Goal: Task Accomplishment & Management: Manage account settings

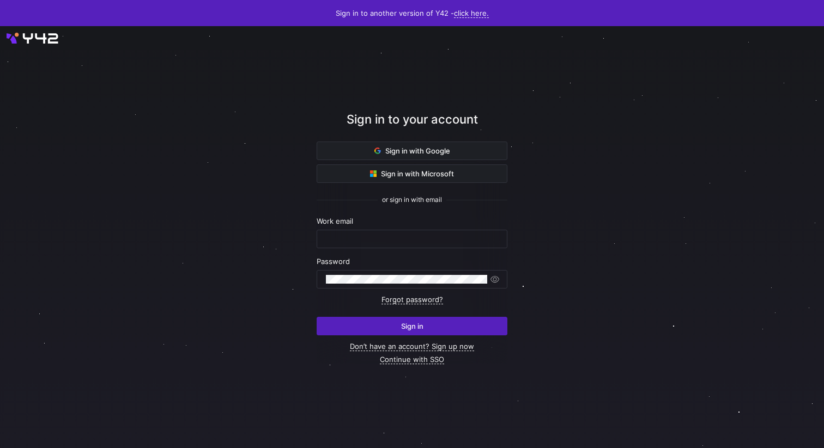
type input "leon@cryptopond.xyz"
click at [598, 157] on div at bounding box center [411, 237] width 741 height 380
click at [575, 239] on div at bounding box center [411, 237] width 741 height 380
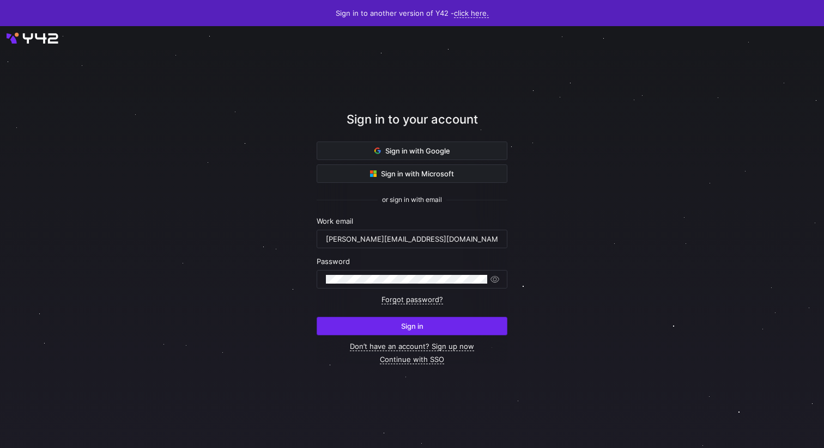
click at [423, 328] on span "submit" at bounding box center [412, 326] width 190 height 17
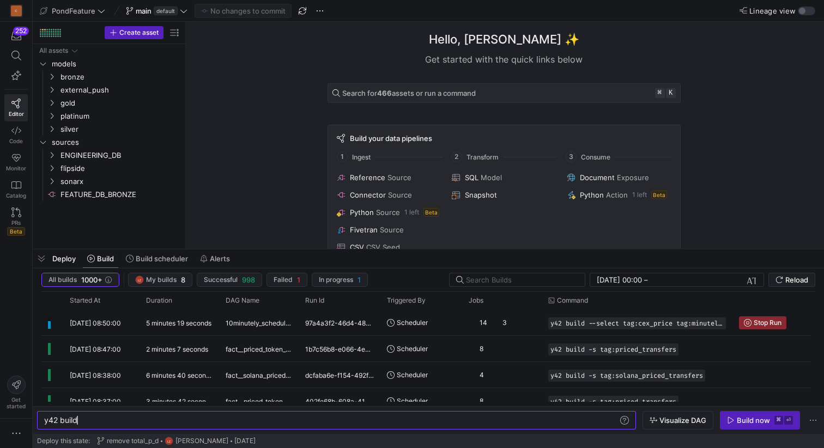
scroll to position [0, 33]
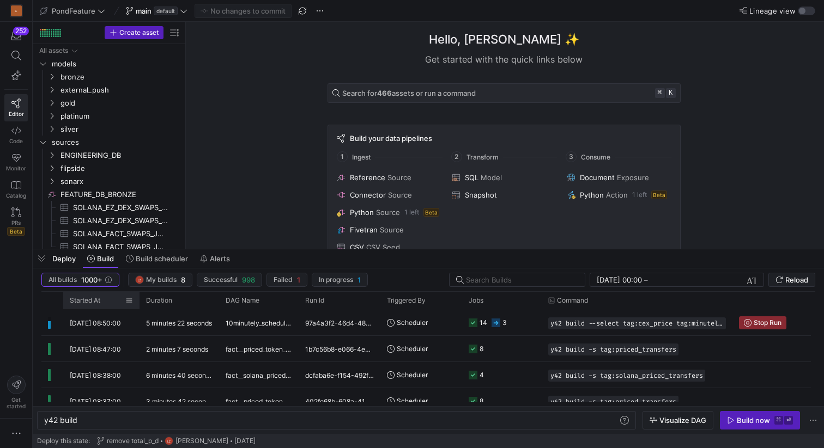
click at [78, 301] on span "Started At" at bounding box center [85, 301] width 31 height 8
click at [43, 139] on icon "Press SPACE to select this row." at bounding box center [43, 142] width 8 height 7
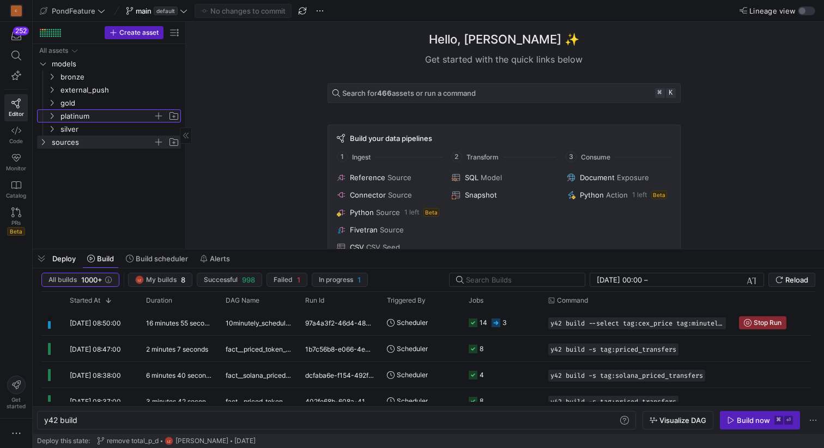
click at [54, 113] on icon "Press SPACE to select this row." at bounding box center [52, 116] width 8 height 7
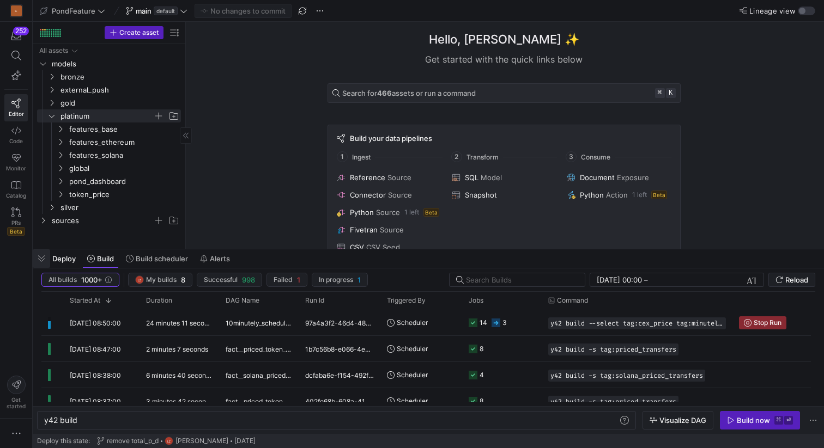
click at [41, 261] on span "button" at bounding box center [41, 259] width 17 height 19
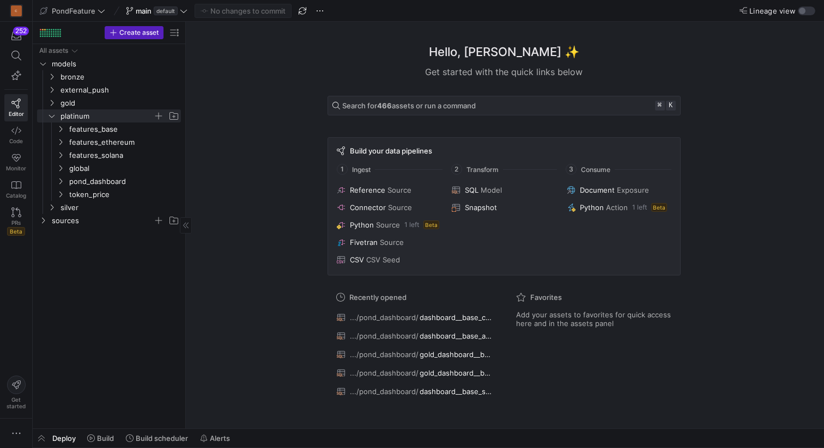
click at [237, 198] on div "Hello, [PERSON_NAME] ✨ Get started with the quick links below Search for 466 as…" at bounding box center [503, 225] width 627 height 407
click at [66, 183] on span "pond_dashboard" at bounding box center [117, 181] width 125 height 12
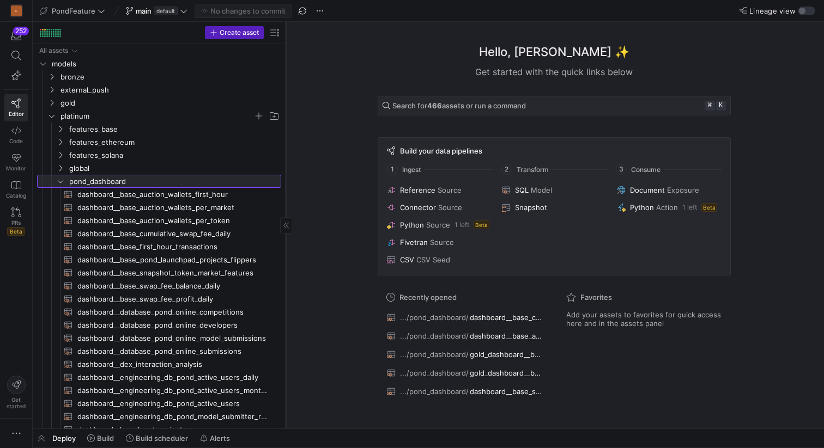
drag, startPoint x: 185, startPoint y: 154, endPoint x: 285, endPoint y: 154, distance: 99.7
click at [285, 154] on div at bounding box center [285, 225] width 1 height 407
click at [40, 436] on span "button" at bounding box center [41, 438] width 17 height 19
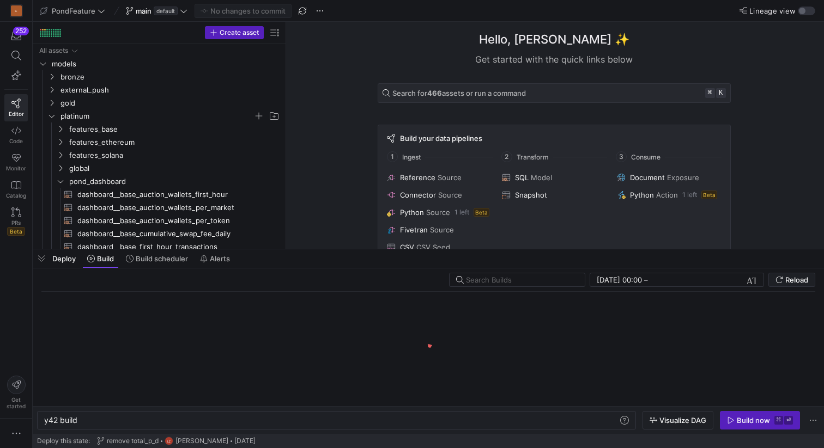
scroll to position [0, 33]
click at [174, 258] on span "Build scheduler" at bounding box center [162, 258] width 52 height 9
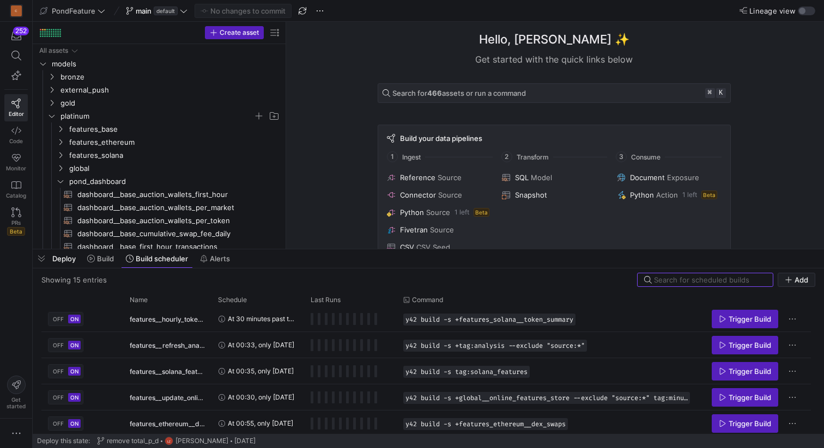
scroll to position [268, 0]
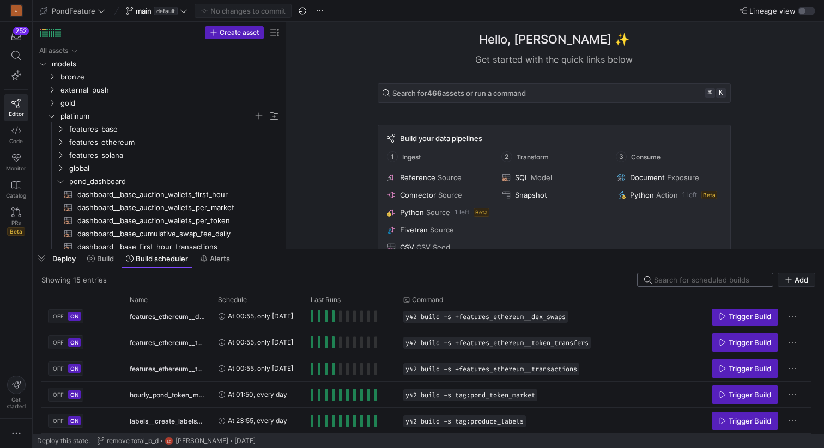
click at [674, 279] on input at bounding box center [710, 280] width 112 height 9
type input "solana"
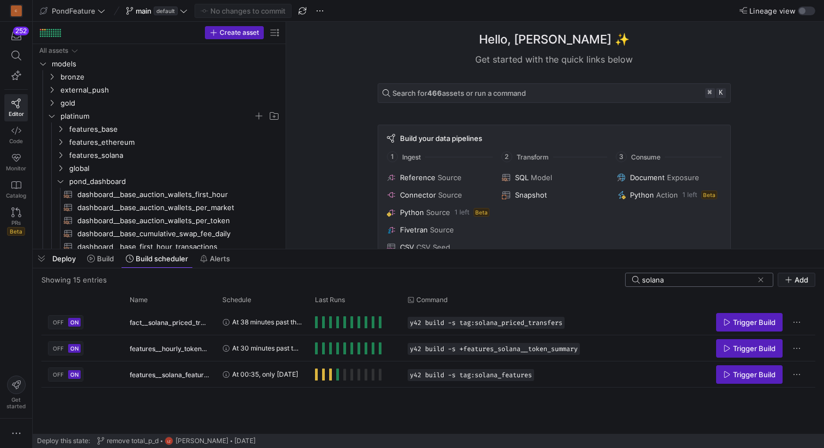
click at [674, 279] on input "solana" at bounding box center [697, 280] width 111 height 9
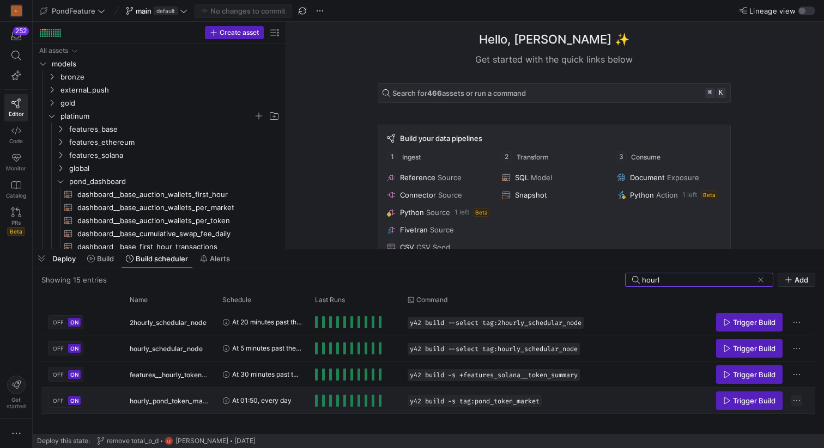
type input "hourl"
click at [796, 399] on span "Press SPACE to select this row." at bounding box center [796, 401] width 11 height 11
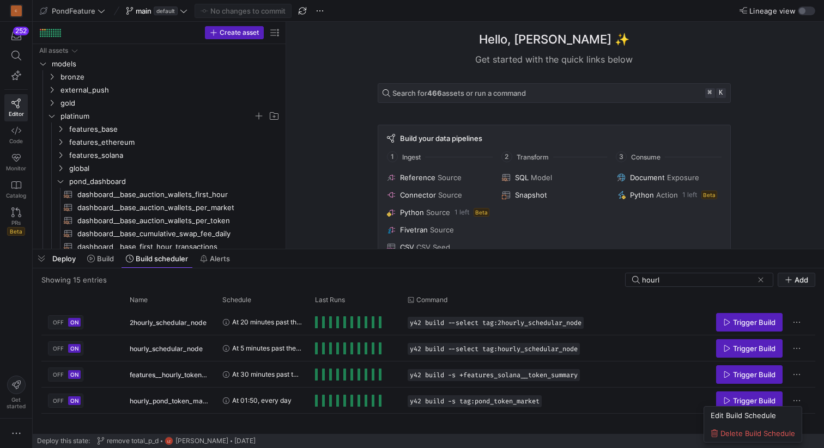
click at [549, 405] on div at bounding box center [412, 224] width 824 height 448
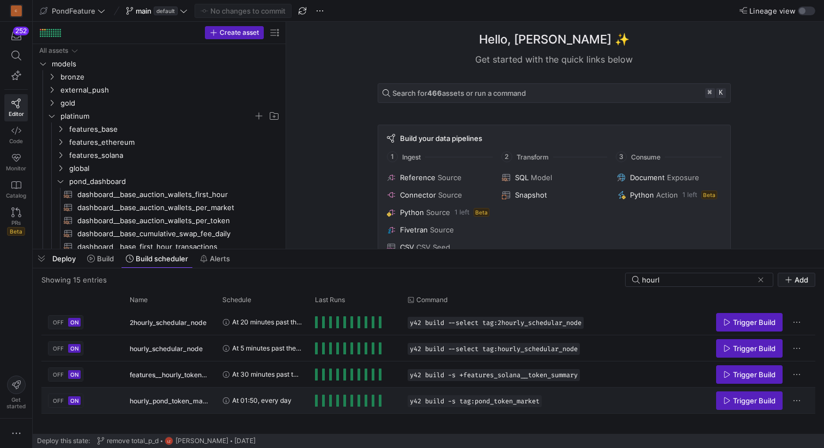
click at [555, 400] on y42-orchestration-run-configuration-details "y42 build -s tag:pond_token_market" at bounding box center [551, 402] width 287 height 12
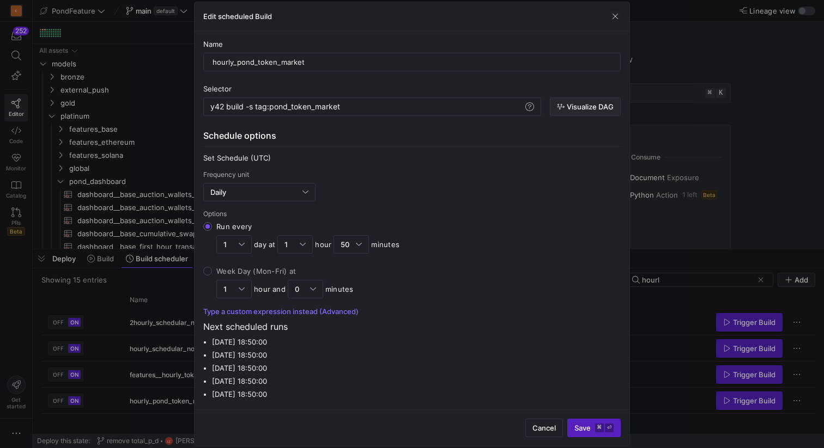
click at [596, 102] on span "Visualize DAG" at bounding box center [590, 106] width 47 height 9
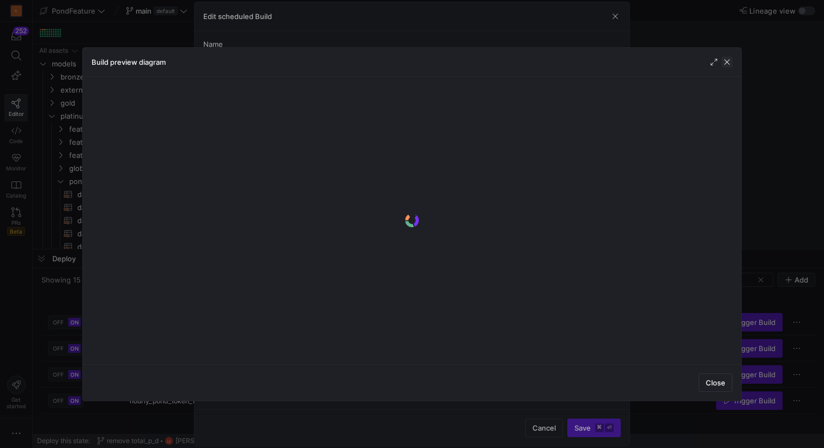
click at [731, 58] on span "button" at bounding box center [726, 62] width 11 height 11
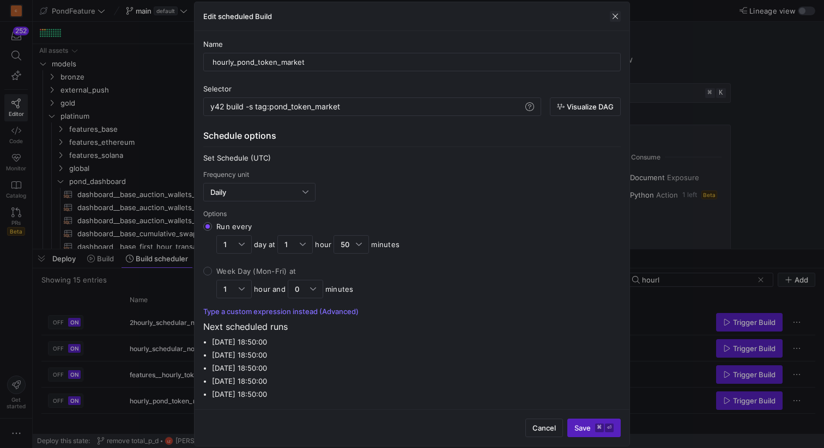
click at [614, 17] on span "button" at bounding box center [615, 16] width 11 height 11
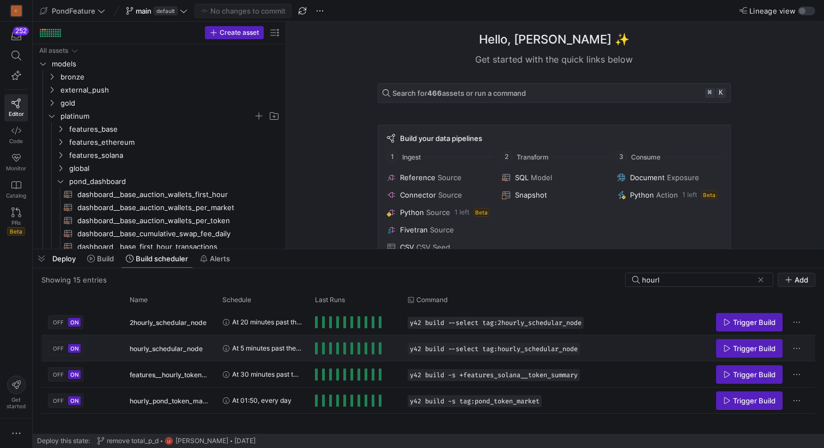
click at [196, 348] on span "hourly_schedular_node" at bounding box center [166, 349] width 73 height 26
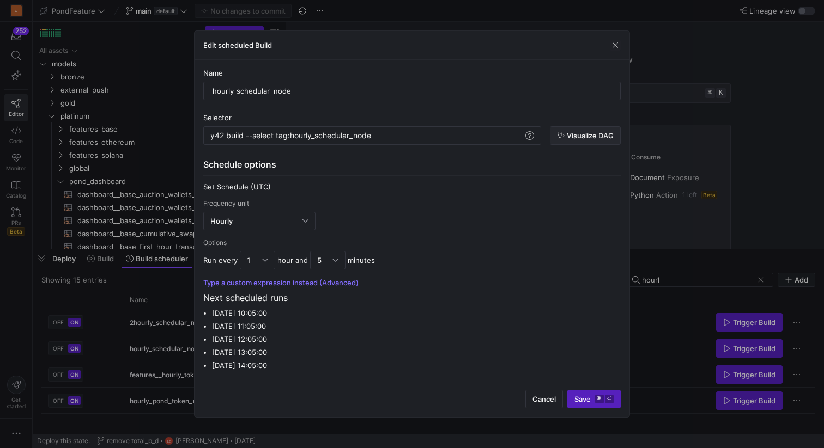
click at [593, 135] on span "Visualize DAG" at bounding box center [590, 135] width 47 height 9
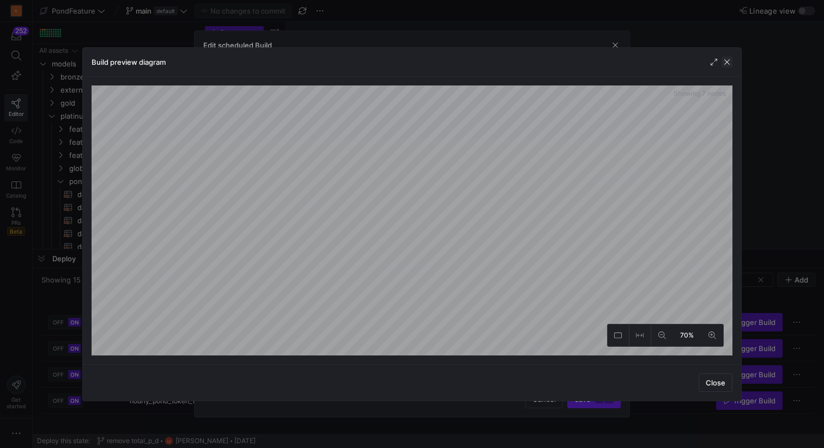
click at [725, 62] on span "button" at bounding box center [726, 62] width 11 height 11
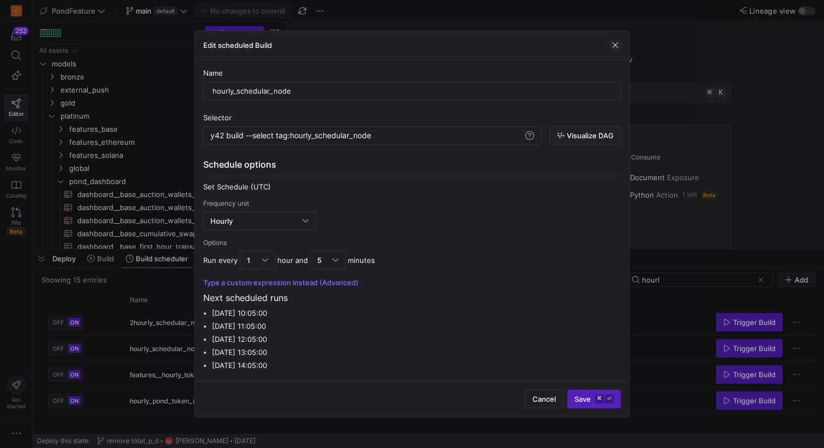
click at [613, 42] on span "button" at bounding box center [615, 45] width 11 height 11
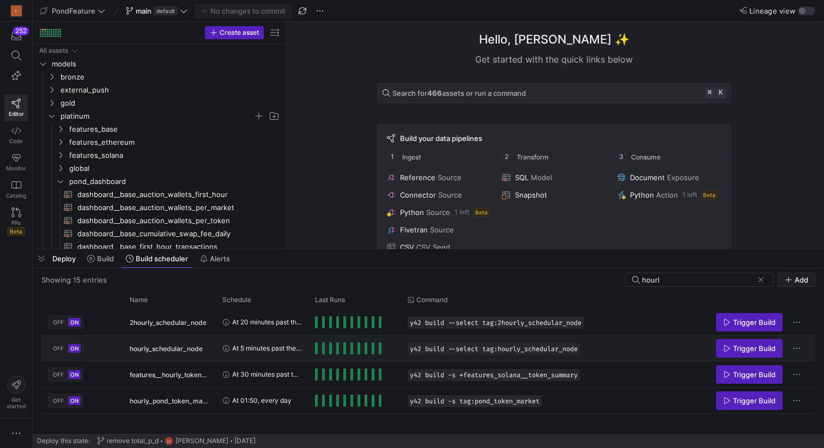
click at [62, 348] on span "OFF" at bounding box center [58, 348] width 11 height 7
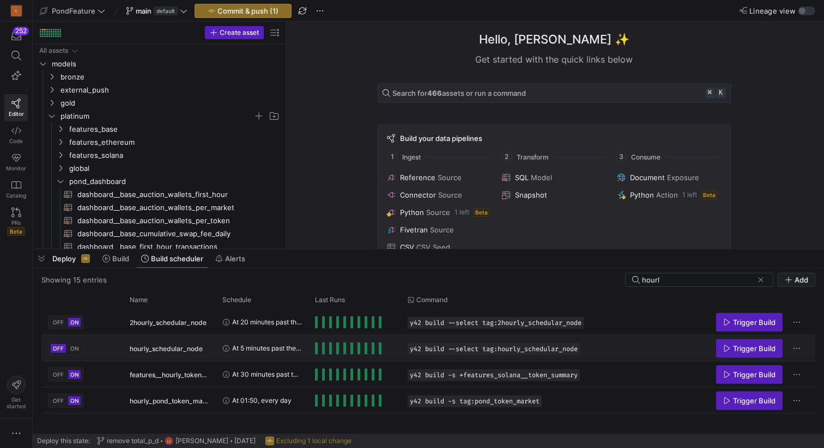
click at [151, 351] on span "hourly_schedular_node" at bounding box center [166, 349] width 73 height 26
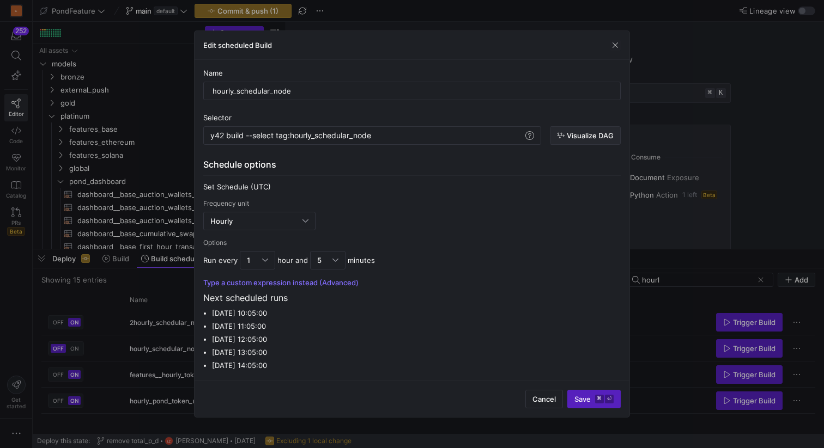
click at [589, 136] on span "Visualize DAG" at bounding box center [590, 135] width 47 height 9
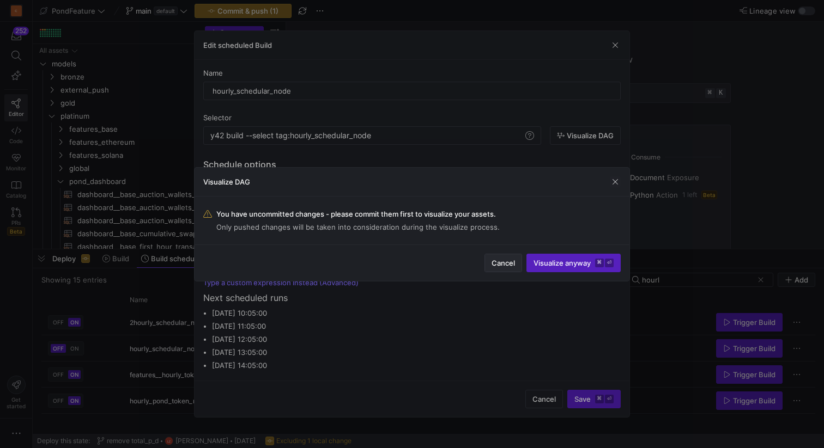
click at [498, 259] on span "Cancel" at bounding box center [502, 263] width 23 height 9
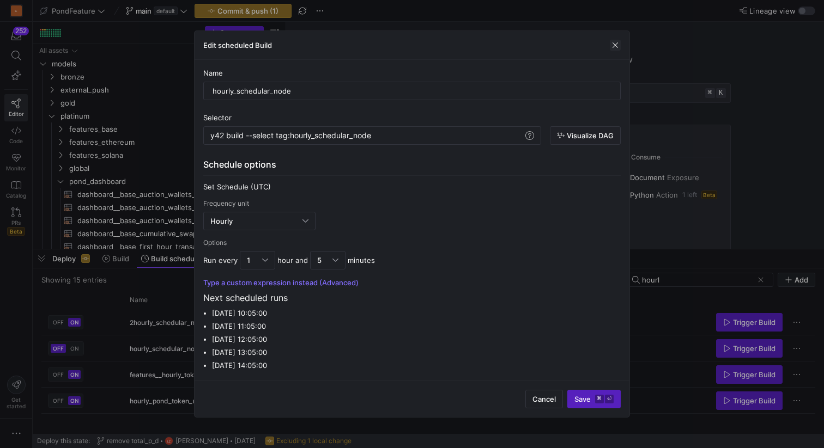
click at [613, 45] on span "button" at bounding box center [615, 45] width 11 height 11
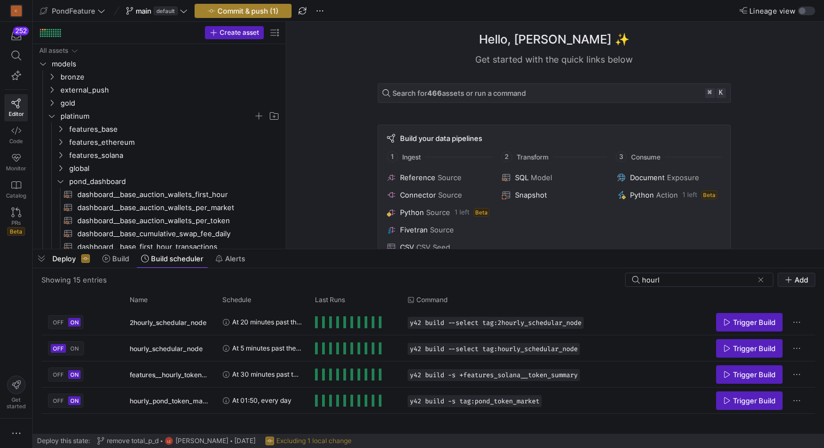
click at [229, 4] on button "Commit & push (1)" at bounding box center [242, 11] width 97 height 14
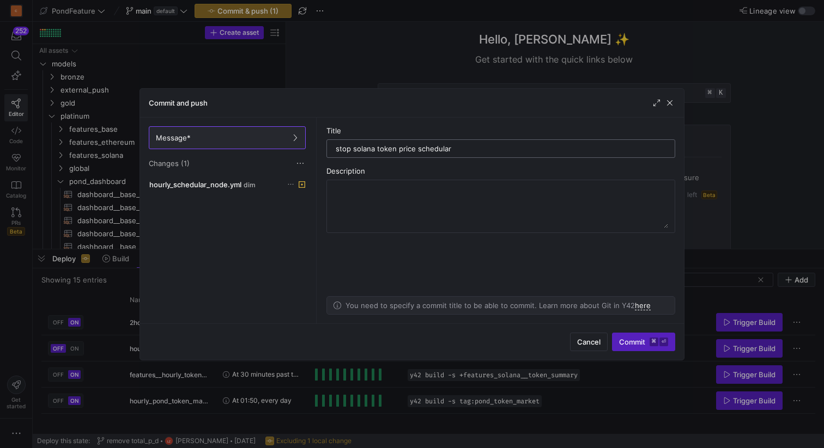
click at [350, 149] on input "stop solana token price schedular" at bounding box center [501, 148] width 330 height 9
type input "stoped solana token price schedular"
click at [628, 345] on span "Commit ⌘ ⏎" at bounding box center [643, 342] width 49 height 9
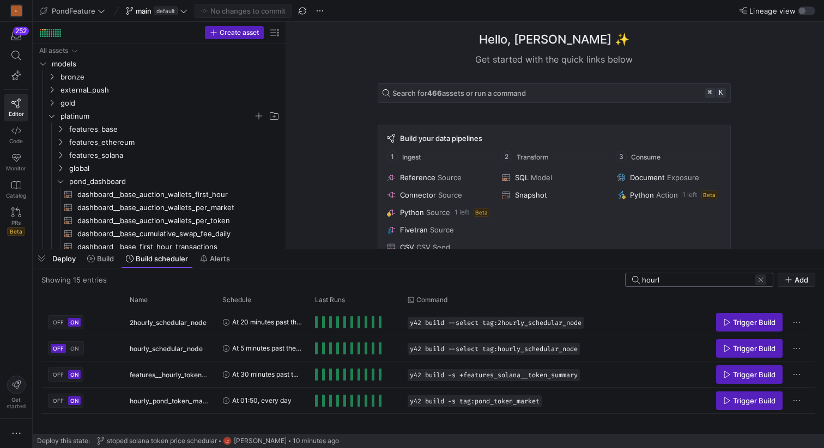
click at [762, 281] on span at bounding box center [760, 280] width 11 height 11
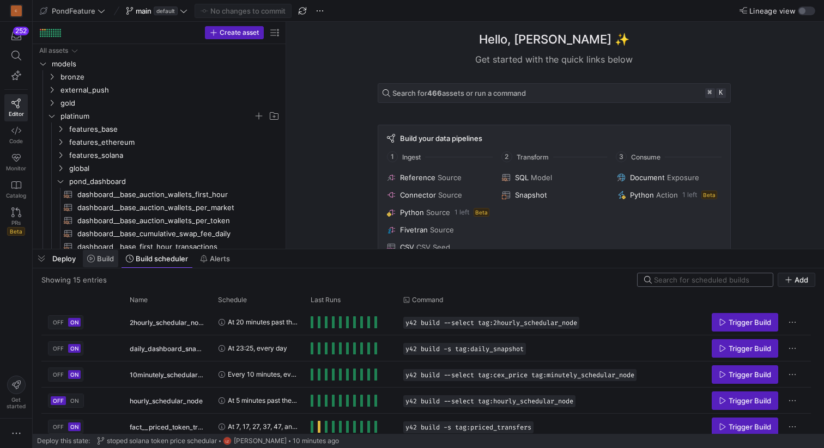
click at [101, 257] on span "Build" at bounding box center [105, 258] width 17 height 9
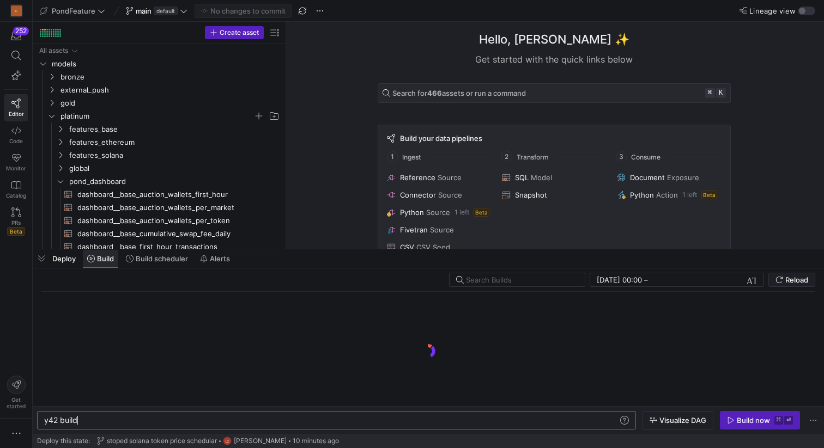
scroll to position [0, 33]
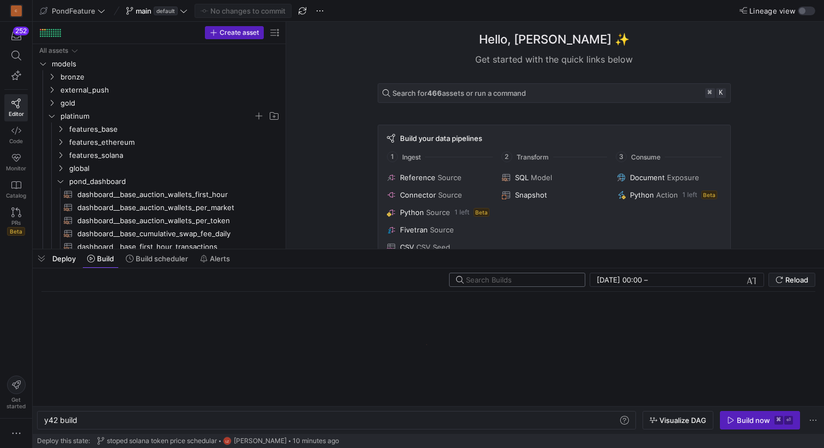
click at [518, 280] on input "text" at bounding box center [521, 280] width 110 height 9
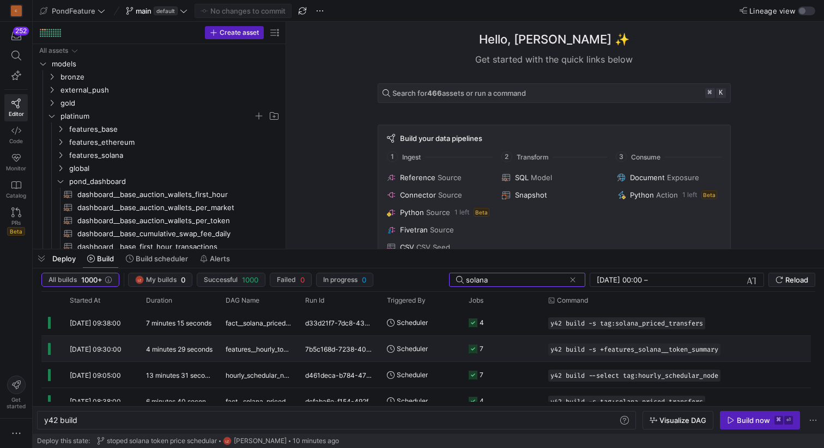
type input "solana"
click at [259, 347] on span "features__hourly_token_summary_features" at bounding box center [259, 350] width 66 height 26
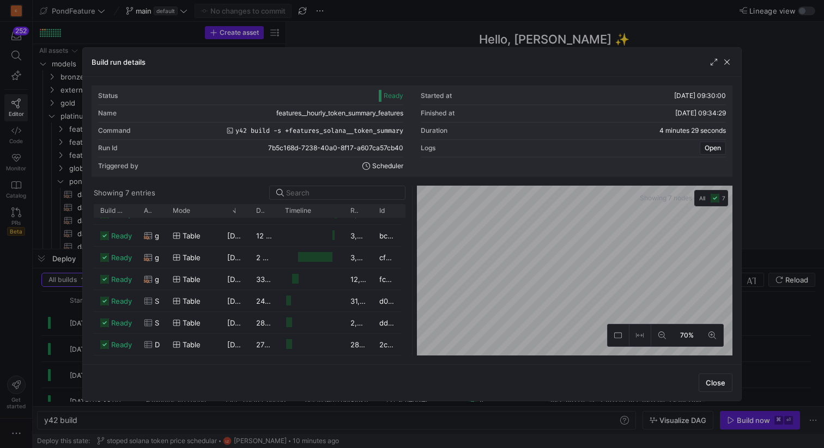
scroll to position [0, 0]
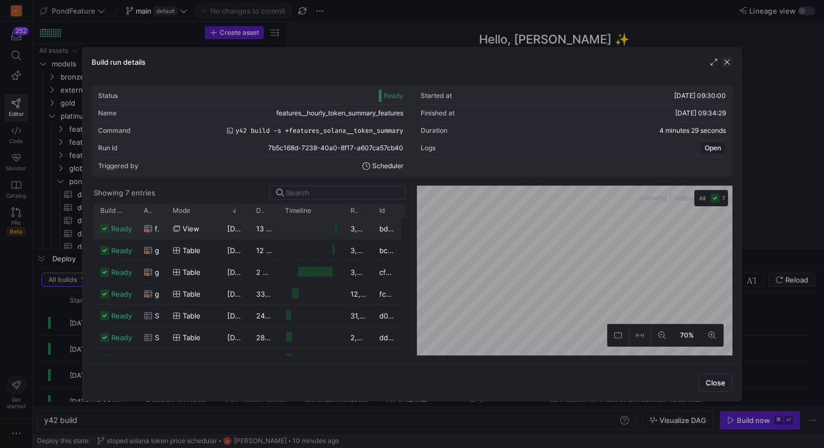
click at [728, 59] on span "button" at bounding box center [726, 62] width 11 height 11
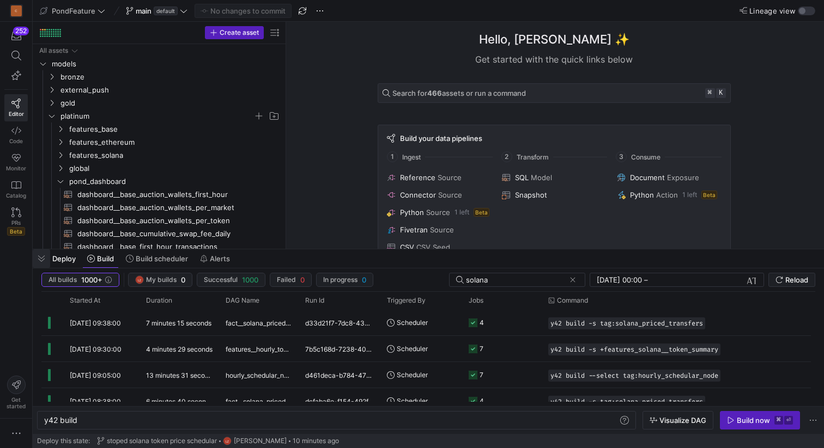
click at [41, 259] on span "button" at bounding box center [41, 259] width 17 height 19
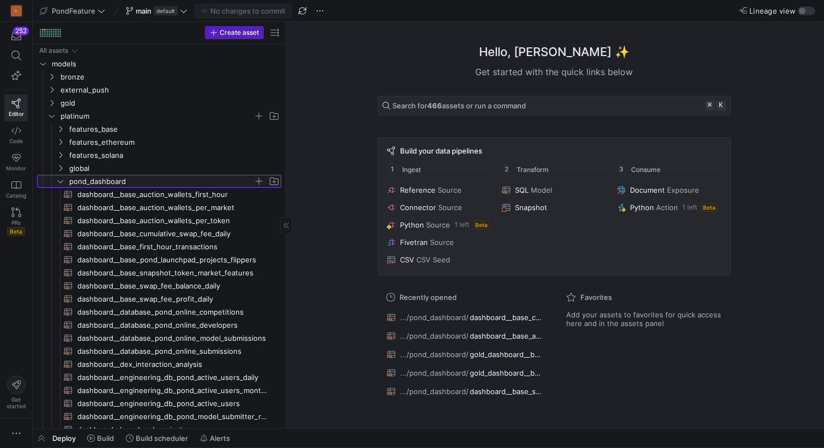
click at [65, 175] on span "pond_dashboard" at bounding box center [168, 181] width 226 height 12
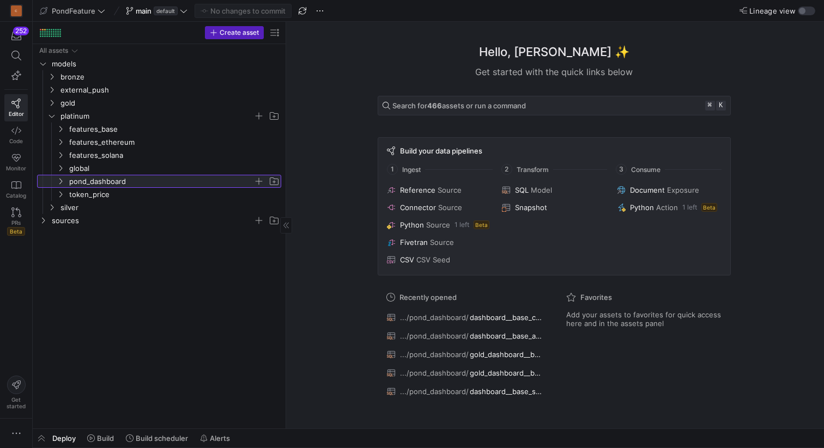
click at [64, 175] on span "pond_dashboard" at bounding box center [168, 181] width 226 height 12
